Goal: Task Accomplishment & Management: Complete application form

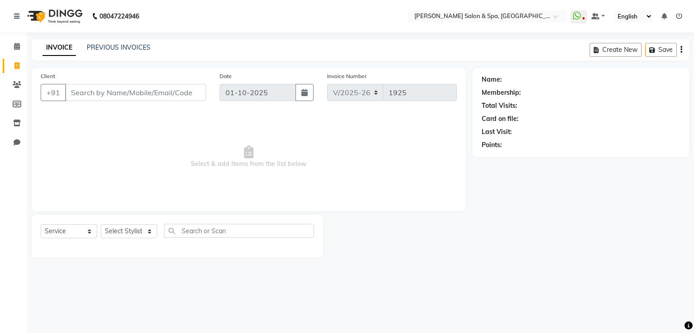
select select "67"
select select "service"
click at [15, 140] on icon at bounding box center [17, 142] width 7 height 7
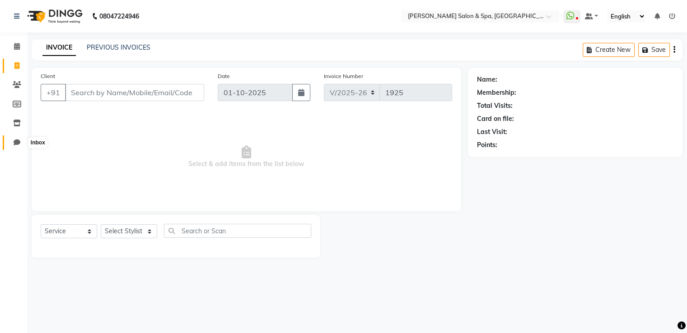
select select "100"
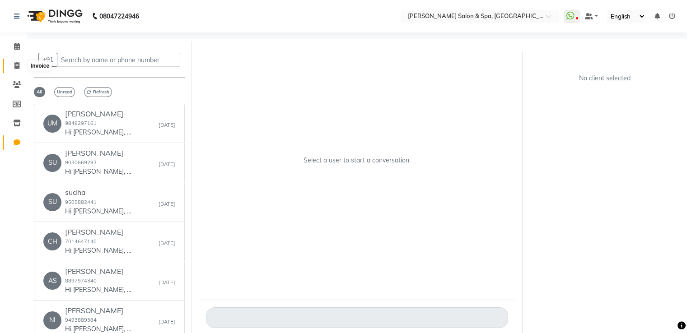
click at [15, 64] on icon at bounding box center [16, 65] width 5 height 7
select select "service"
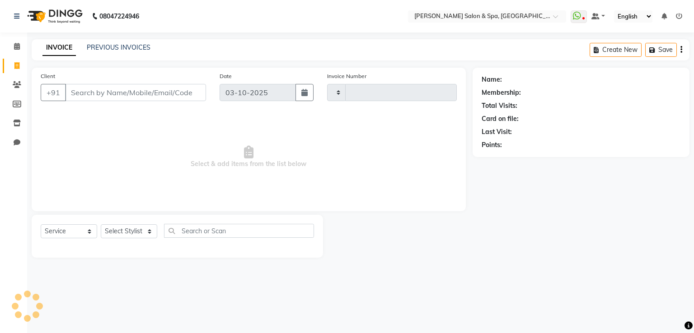
type input "1925"
select select "67"
click at [138, 232] on select "Select Stylist Asma Deepa Receptionist [PERSON_NAME]" at bounding box center [129, 231] width 56 height 14
select select "91462"
click at [101, 225] on select "Select Stylist Asma Deepa Receptionist [PERSON_NAME]" at bounding box center [129, 231] width 56 height 14
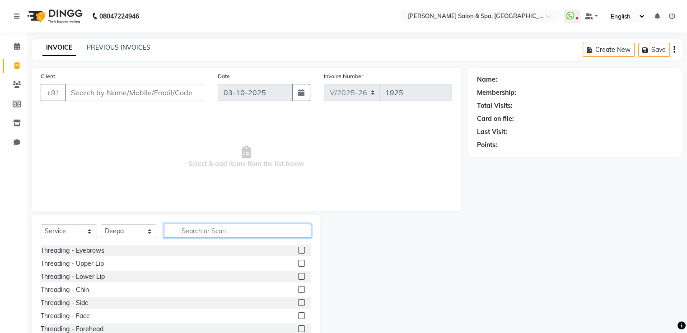
click at [198, 235] on input "text" at bounding box center [237, 231] width 147 height 14
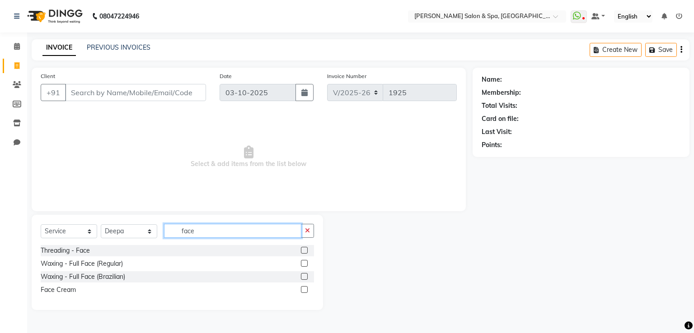
type input "face"
click at [307, 251] on label at bounding box center [304, 250] width 7 height 7
click at [307, 251] on input "checkbox" at bounding box center [304, 251] width 6 height 6
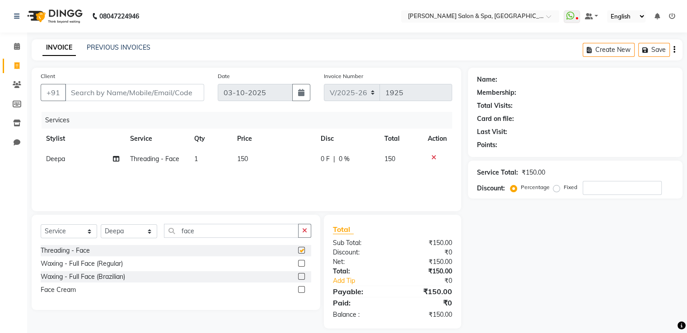
checkbox input "false"
click at [126, 233] on select "Select Stylist Asma Deepa Receptionist [PERSON_NAME]" at bounding box center [129, 231] width 56 height 14
select select "36854"
click at [101, 225] on select "Select Stylist Asma Deepa Receptionist [PERSON_NAME]" at bounding box center [129, 231] width 56 height 14
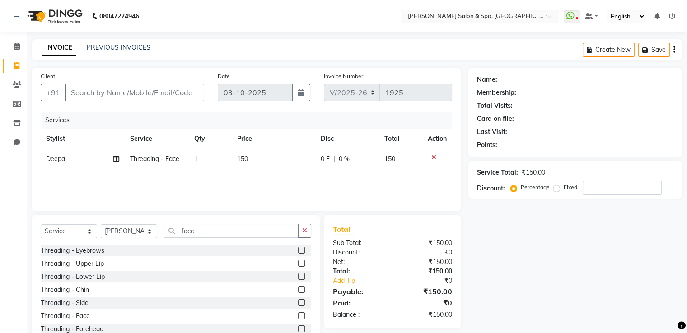
click at [233, 223] on div "Select Service Product Membership Package Voucher Prepaid Gift Card Select Styl…" at bounding box center [176, 281] width 289 height 133
click at [231, 230] on input "face" at bounding box center [231, 231] width 135 height 14
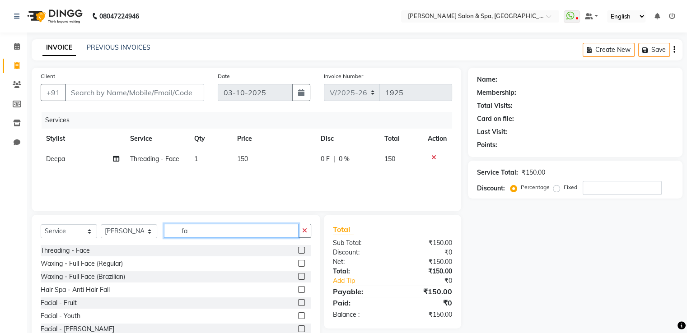
type input "f"
type input "d"
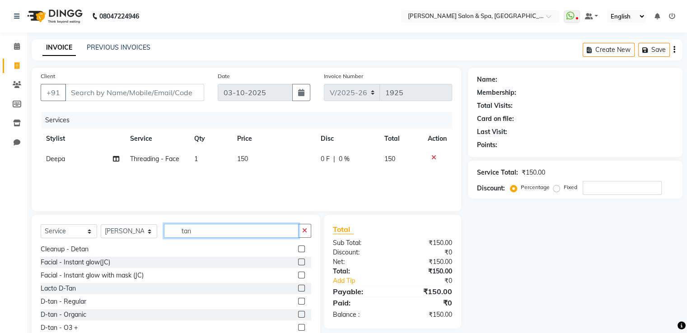
type input "tan"
click at [298, 326] on label at bounding box center [301, 327] width 7 height 7
click at [298, 326] on input "checkbox" at bounding box center [301, 328] width 6 height 6
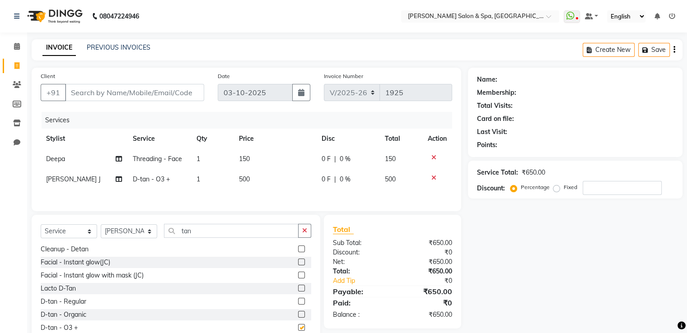
checkbox input "false"
click at [247, 163] on span "150" at bounding box center [244, 159] width 11 height 8
select select "91462"
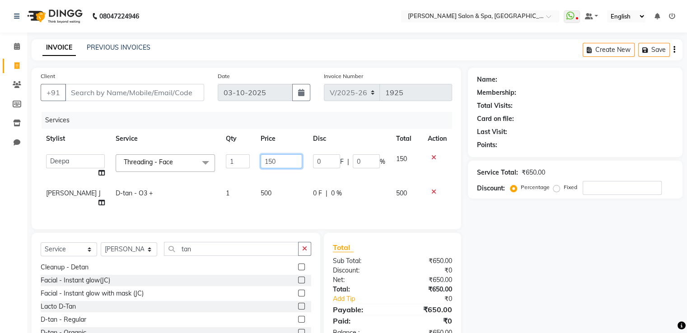
click at [270, 159] on input "150" at bounding box center [282, 161] width 42 height 14
type input "100"
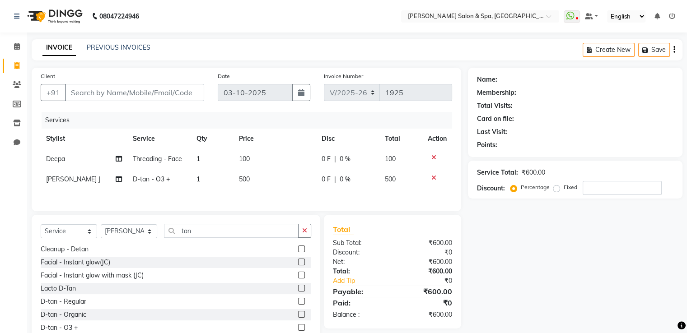
click at [432, 156] on icon at bounding box center [433, 157] width 5 height 6
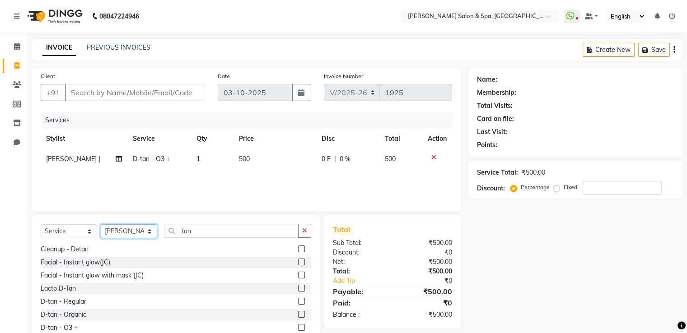
click at [113, 233] on select "Select Stylist Asma Deepa Receptionist [PERSON_NAME]" at bounding box center [129, 231] width 56 height 14
select select "91462"
click at [101, 225] on select "Select Stylist Asma Deepa Receptionist [PERSON_NAME]" at bounding box center [129, 231] width 56 height 14
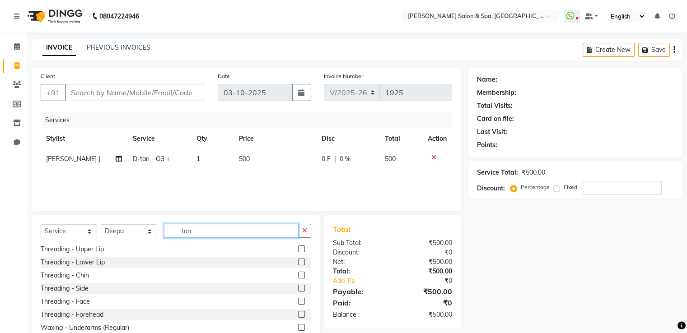
click at [202, 231] on input "tan" at bounding box center [231, 231] width 135 height 14
type input "t"
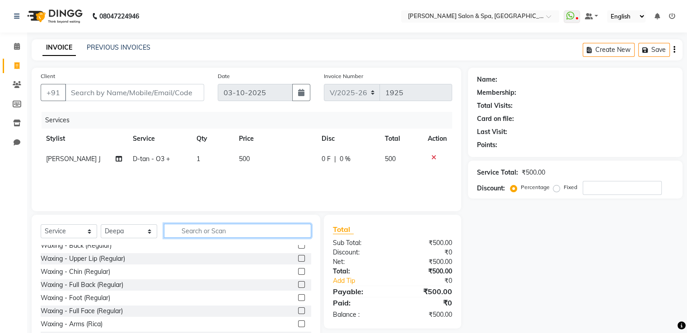
scroll to position [0, 0]
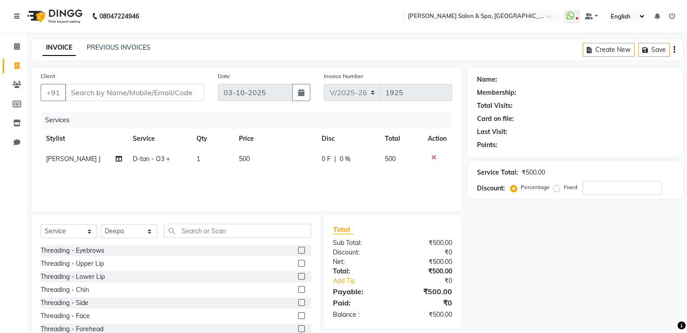
click at [298, 250] on label at bounding box center [301, 250] width 7 height 7
click at [298, 250] on input "checkbox" at bounding box center [301, 251] width 6 height 6
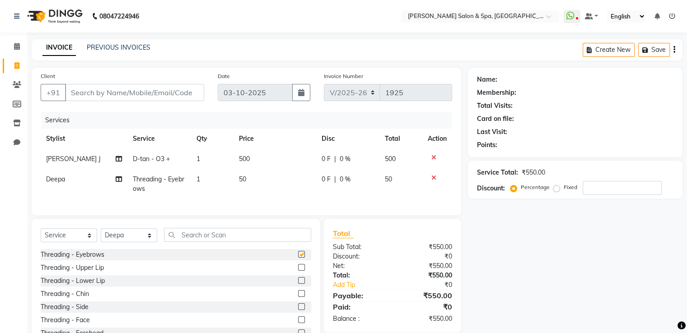
checkbox input "false"
click at [298, 271] on label at bounding box center [301, 267] width 7 height 7
click at [298, 271] on input "checkbox" at bounding box center [301, 268] width 6 height 6
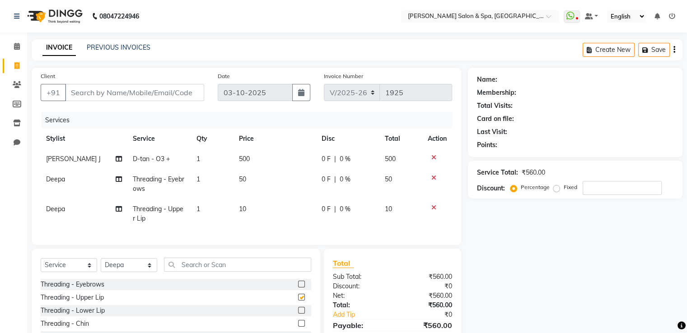
checkbox input "false"
click at [258, 290] on div "Threading - Eyebrows" at bounding box center [176, 284] width 270 height 11
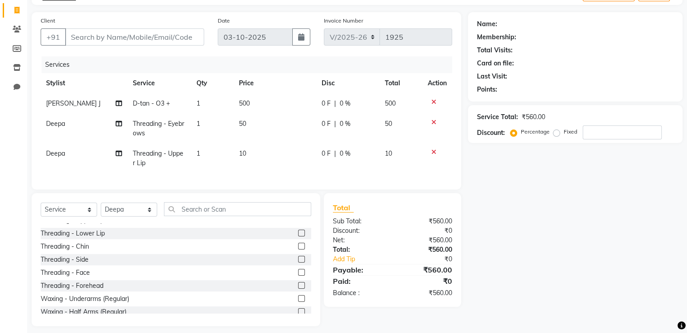
scroll to position [70, 0]
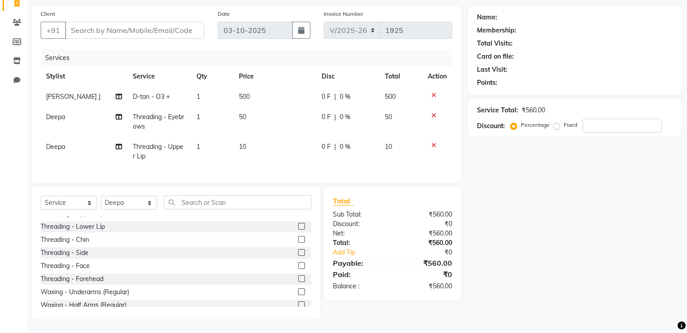
click at [298, 252] on label at bounding box center [301, 252] width 7 height 7
click at [298, 252] on input "checkbox" at bounding box center [301, 253] width 6 height 6
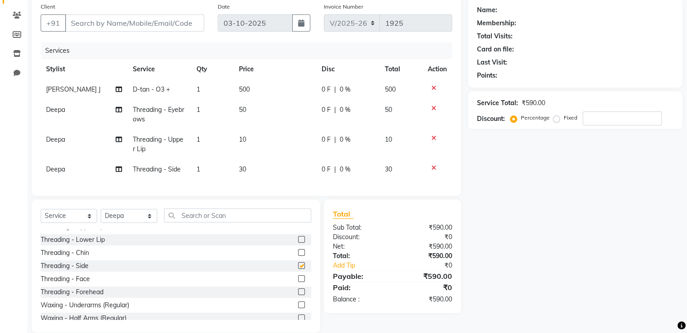
checkbox input "false"
click at [298, 256] on label at bounding box center [301, 252] width 7 height 7
click at [298, 256] on input "checkbox" at bounding box center [301, 253] width 6 height 6
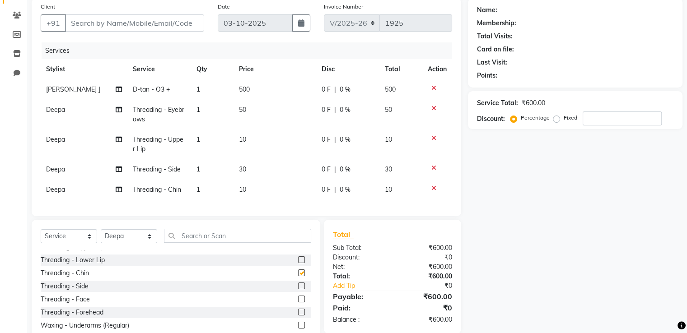
checkbox input "false"
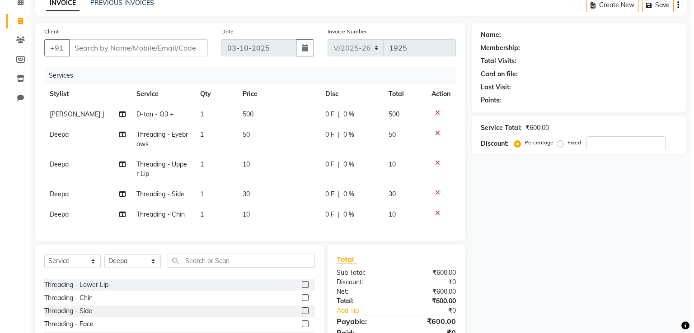
scroll to position [44, 0]
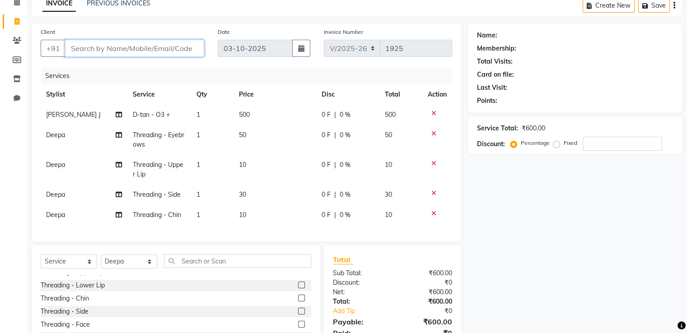
click at [164, 46] on input "Client" at bounding box center [134, 48] width 139 height 17
type input "9"
type input "0"
type input "9441142633"
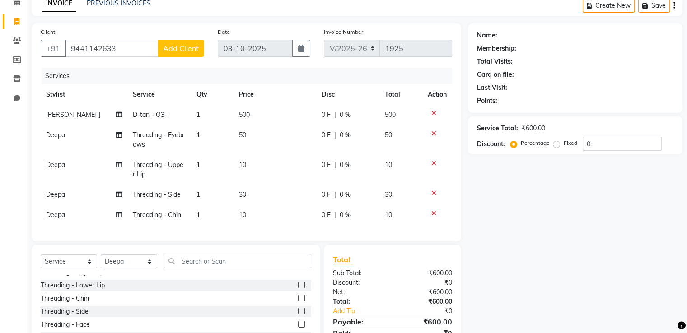
click at [164, 46] on span "Add Client" at bounding box center [181, 48] width 36 height 9
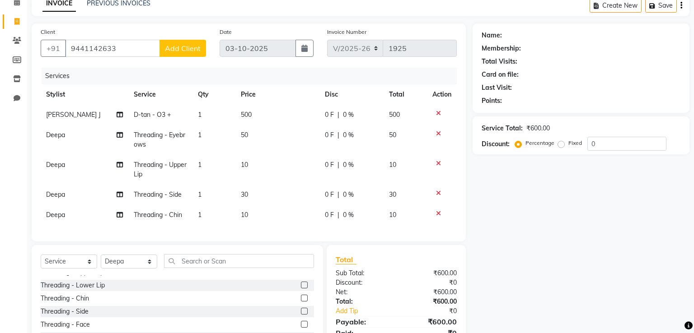
select select "36"
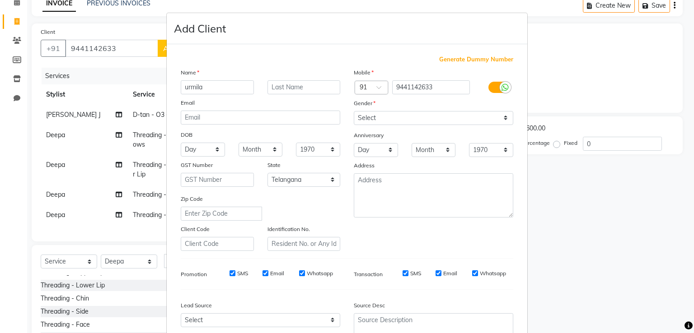
type input "urmila"
click at [383, 120] on select "Select [DEMOGRAPHIC_DATA] [DEMOGRAPHIC_DATA] Other Prefer Not To Say" at bounding box center [433, 118] width 159 height 14
select select "[DEMOGRAPHIC_DATA]"
click at [354, 112] on select "Select [DEMOGRAPHIC_DATA] [DEMOGRAPHIC_DATA] Other Prefer Not To Say" at bounding box center [433, 118] width 159 height 14
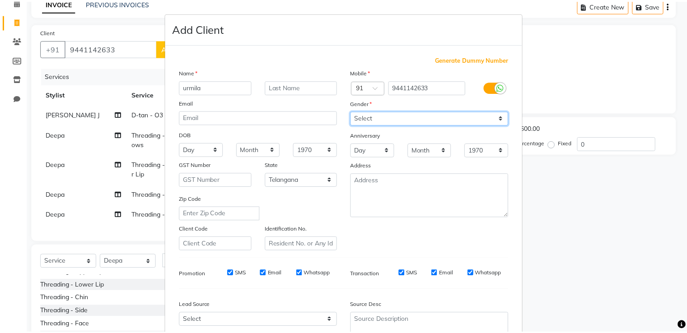
scroll to position [88, 0]
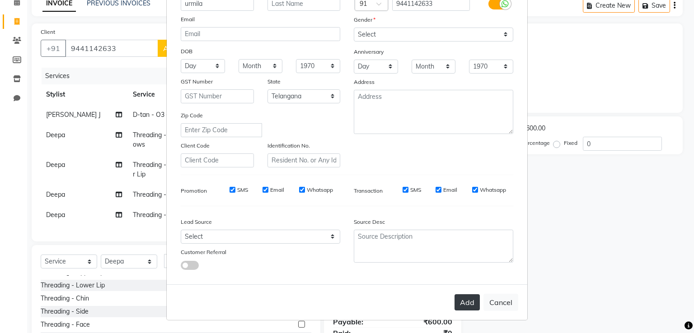
click at [462, 302] on button "Add" at bounding box center [466, 302] width 25 height 16
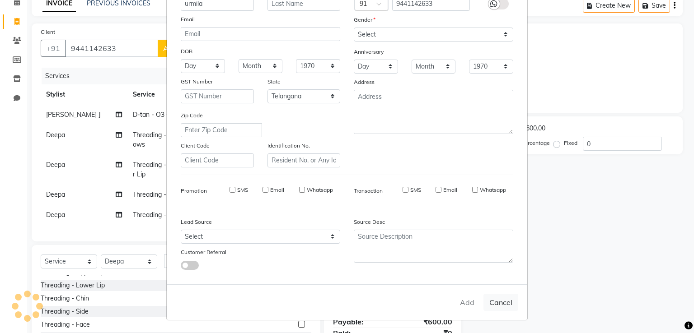
select select
select select "null"
select select
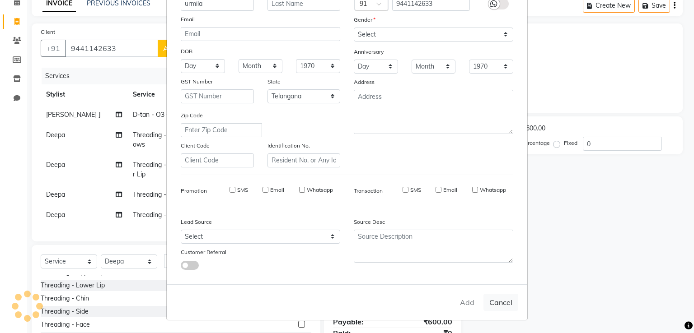
select select
checkbox input "false"
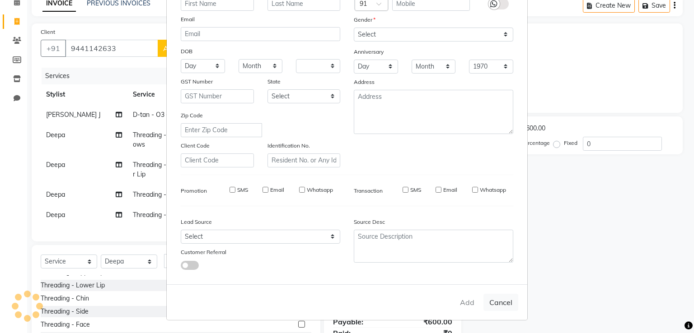
checkbox input "false"
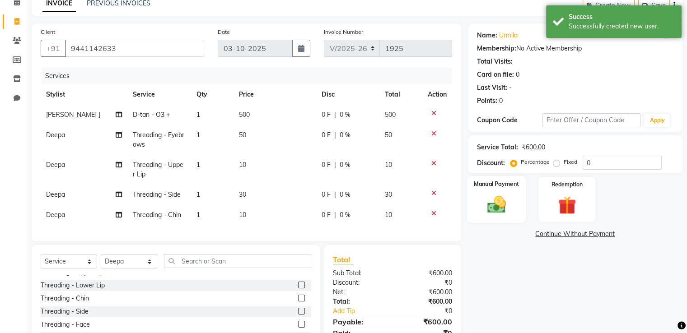
click at [487, 194] on img at bounding box center [496, 205] width 30 height 22
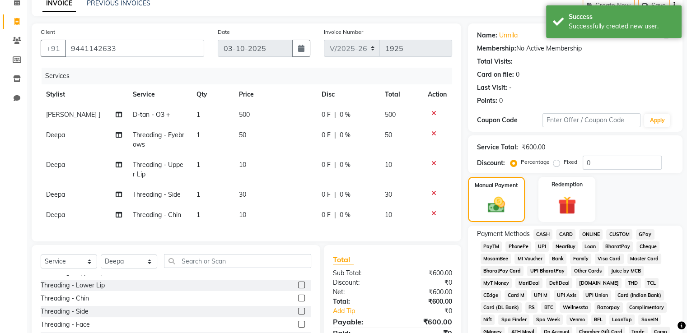
click at [641, 235] on span "GPay" at bounding box center [645, 234] width 19 height 10
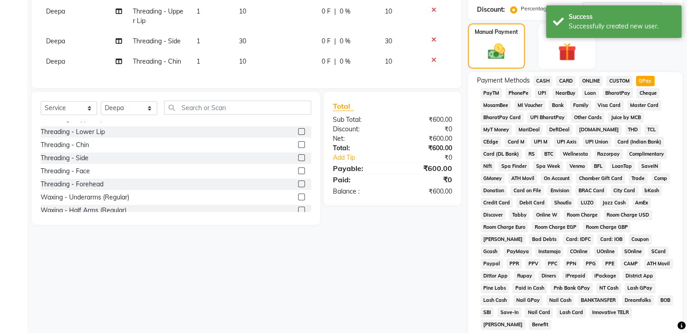
scroll to position [275, 0]
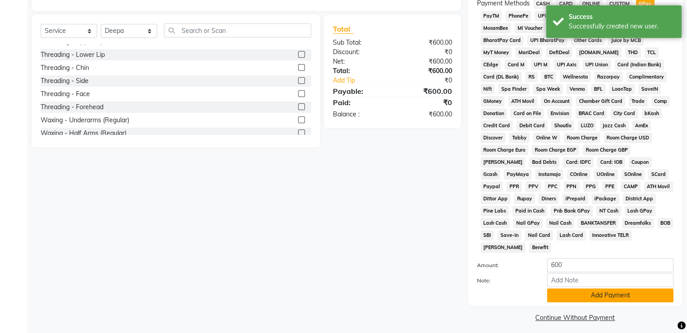
click at [605, 294] on button "Add Payment" at bounding box center [610, 296] width 126 height 14
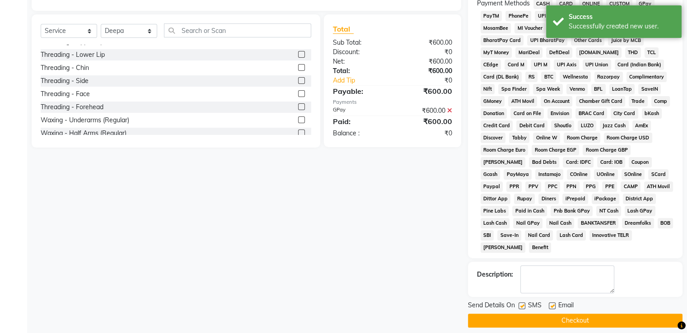
click at [595, 314] on button "Checkout" at bounding box center [575, 321] width 214 height 14
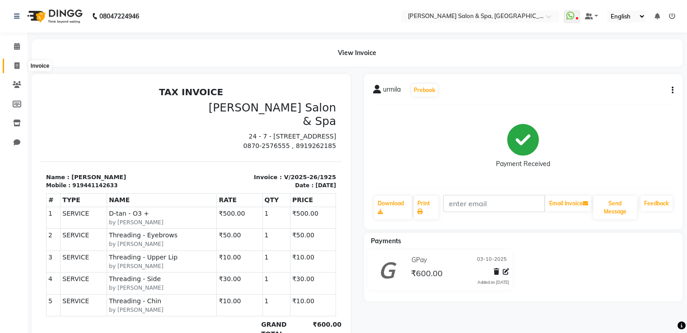
click at [19, 63] on icon at bounding box center [16, 65] width 5 height 7
select select "service"
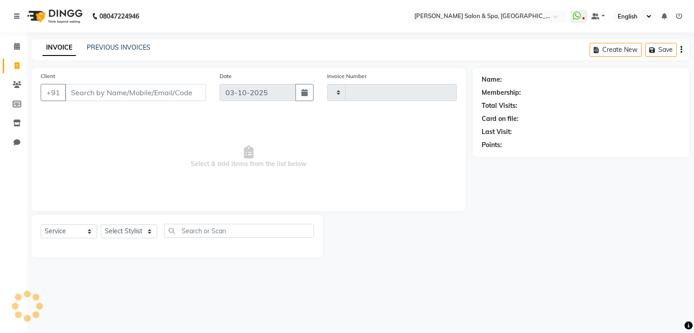
type input "1926"
select select "67"
